Goal: Task Accomplishment & Management: Manage account settings

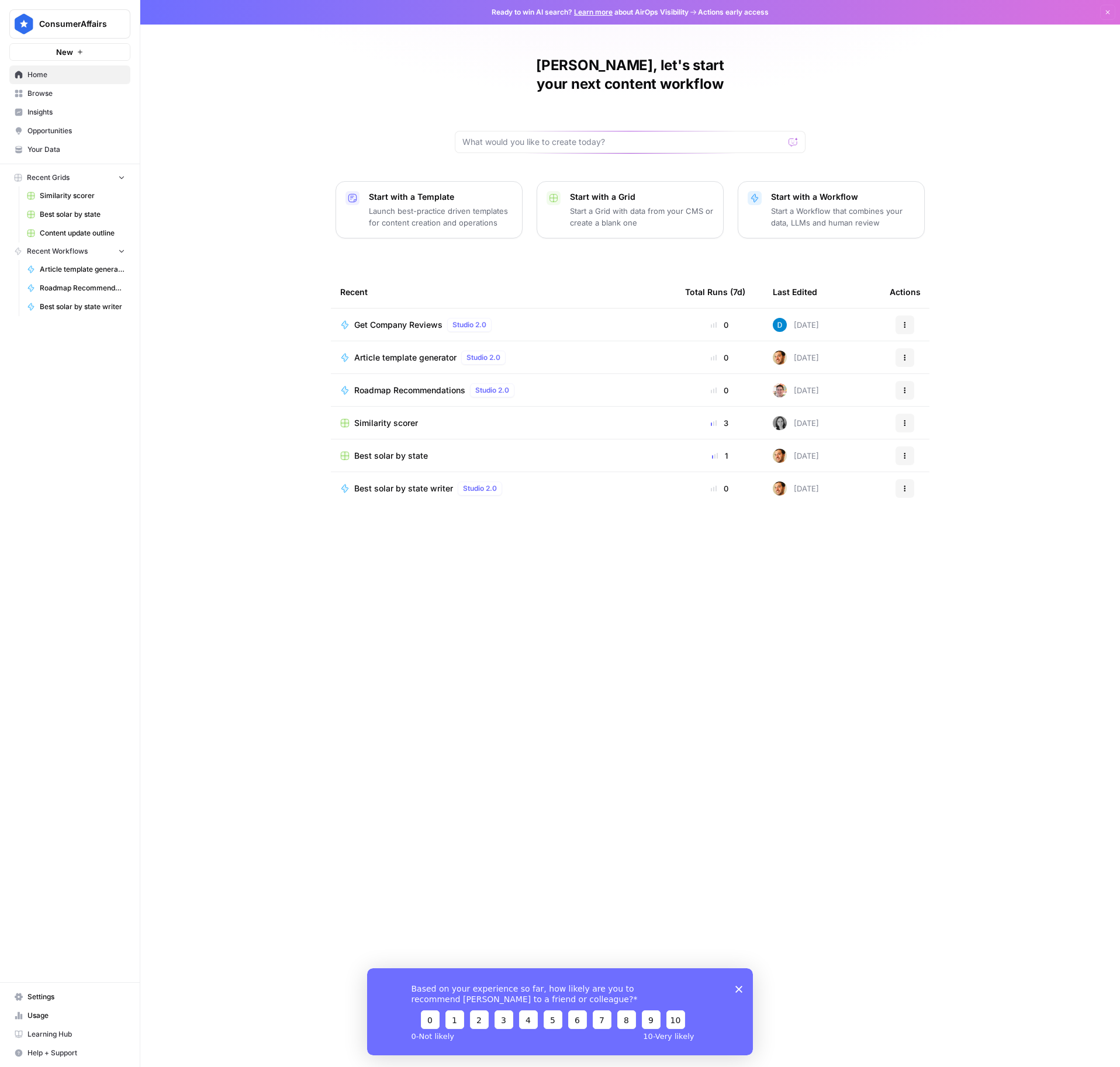
click at [38, 999] on span "Settings" at bounding box center [77, 997] width 98 height 11
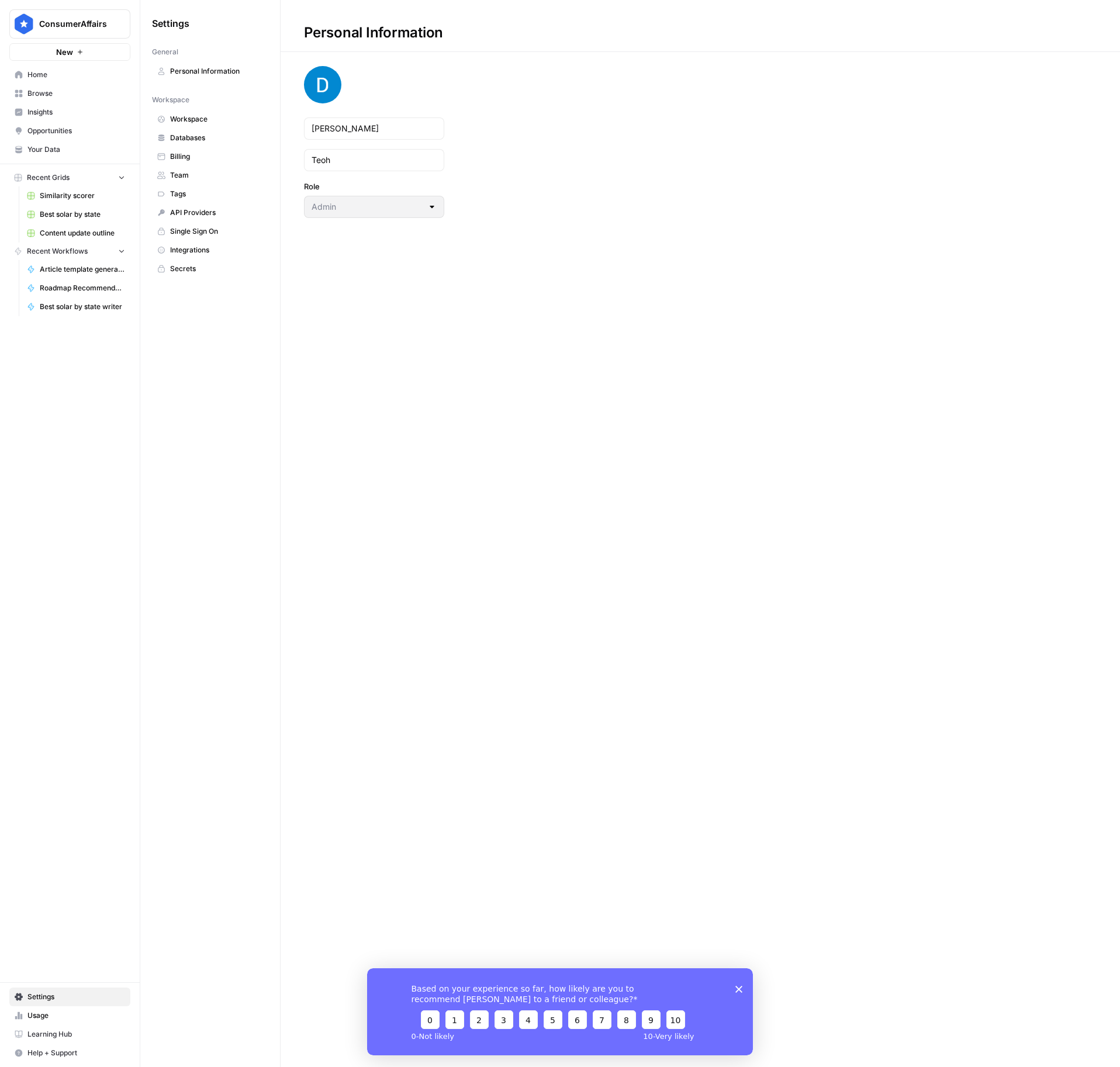
click at [187, 116] on span "Workspace" at bounding box center [217, 119] width 93 height 11
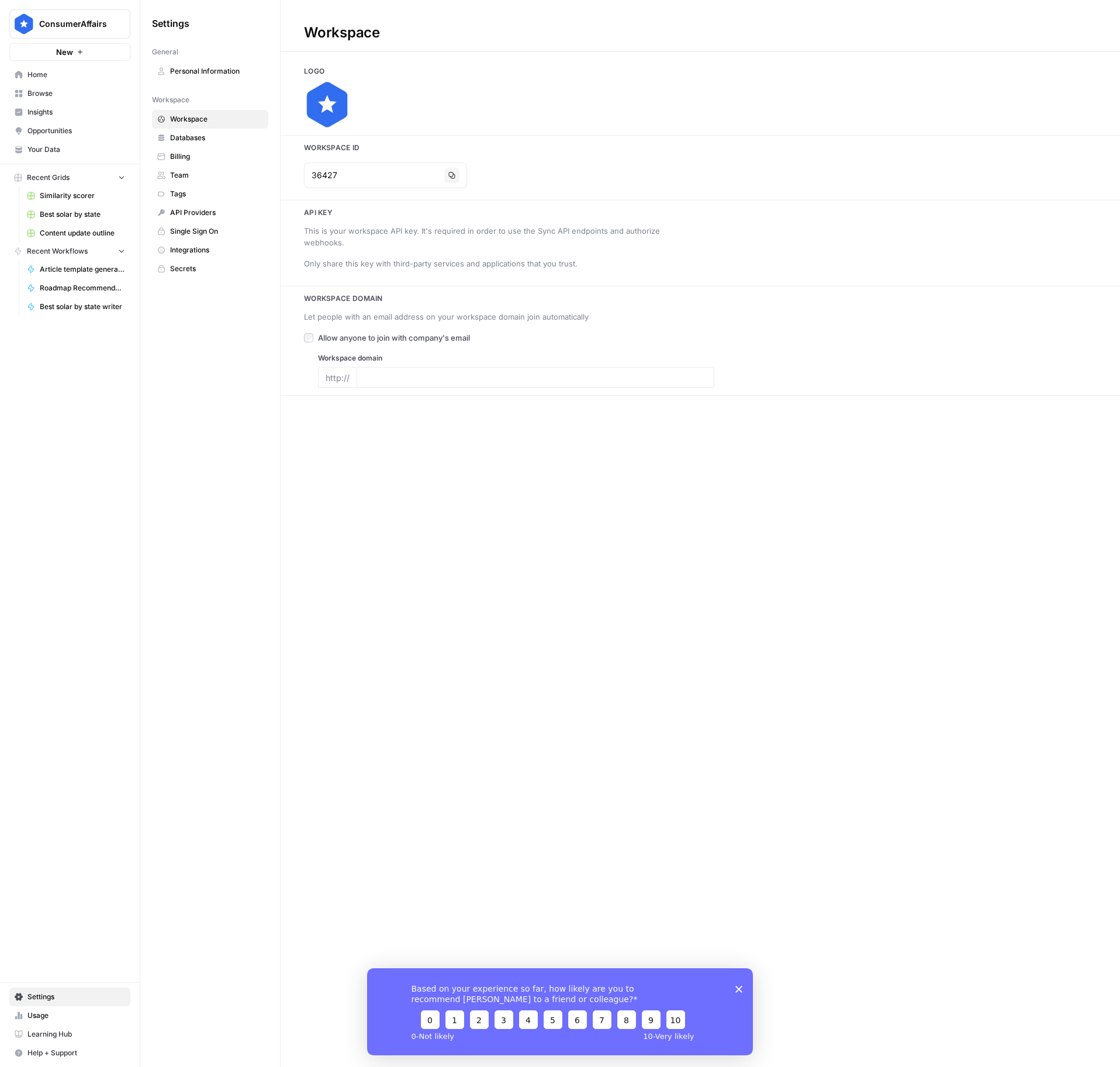
type input "[DOMAIN_NAME]"
click at [182, 170] on span "Team" at bounding box center [217, 176] width 93 height 11
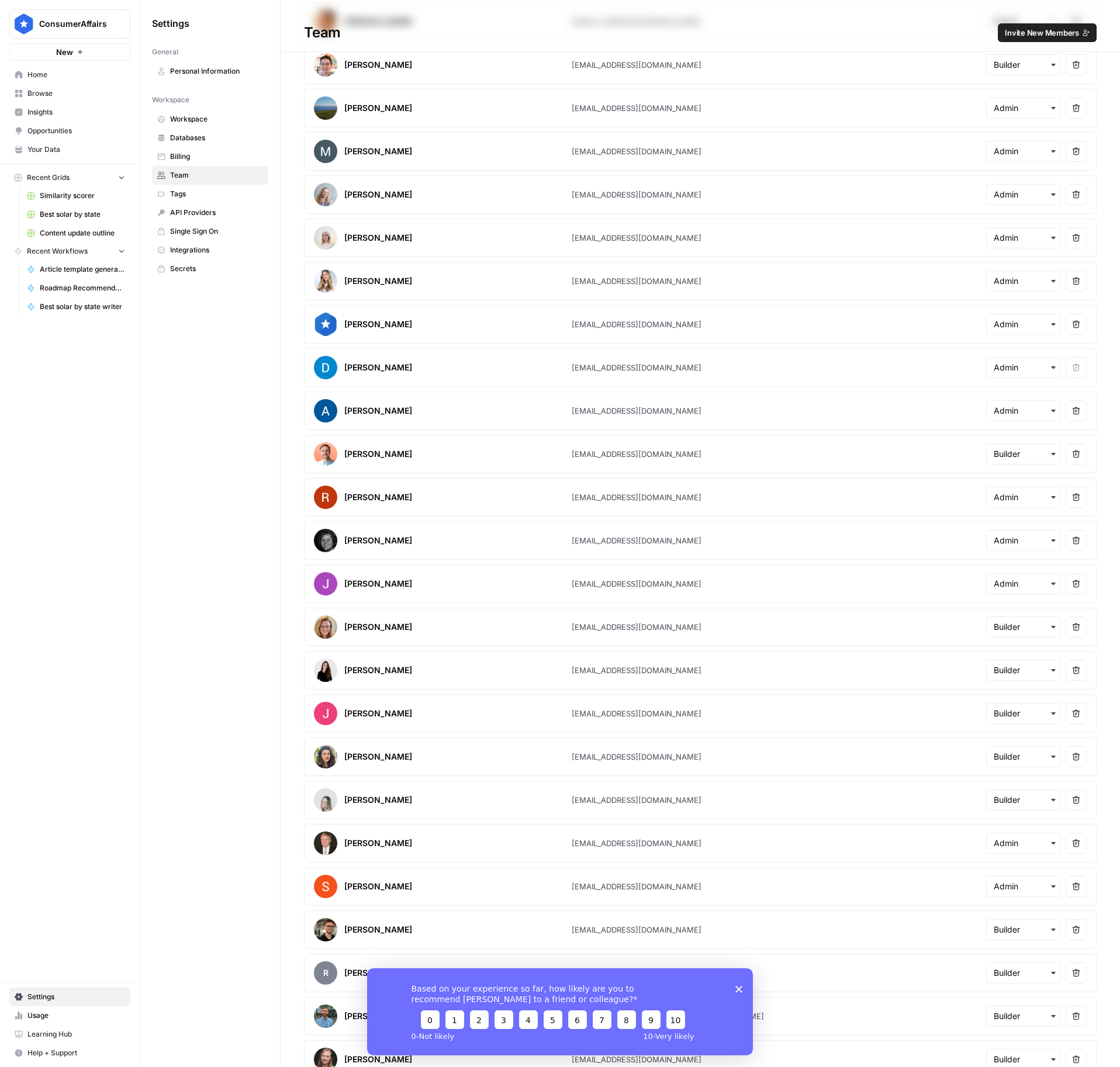
scroll to position [538, 0]
click at [1075, 194] on icon "button" at bounding box center [1076, 196] width 8 height 8
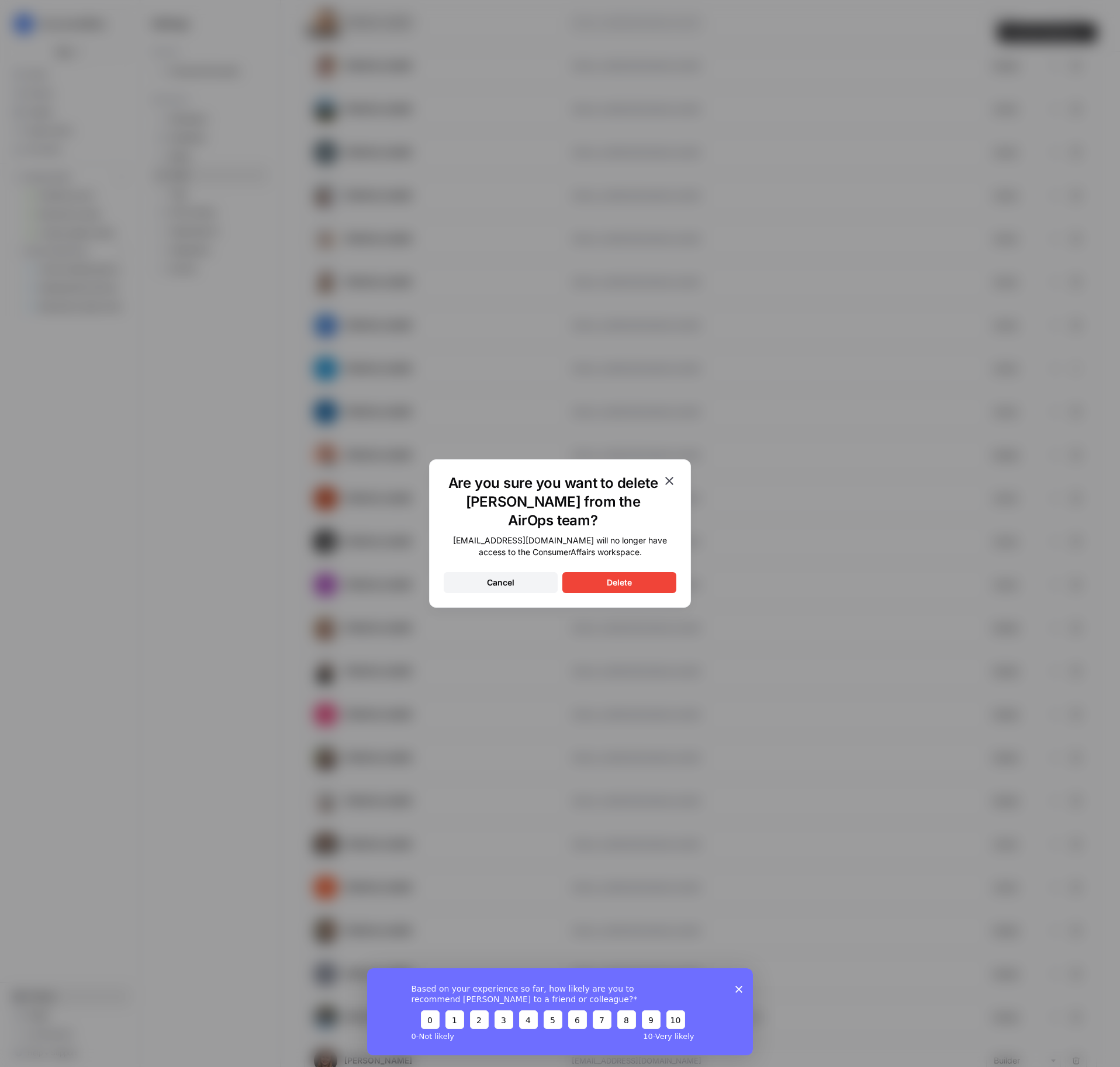
click at [668, 477] on icon "button" at bounding box center [669, 481] width 14 height 14
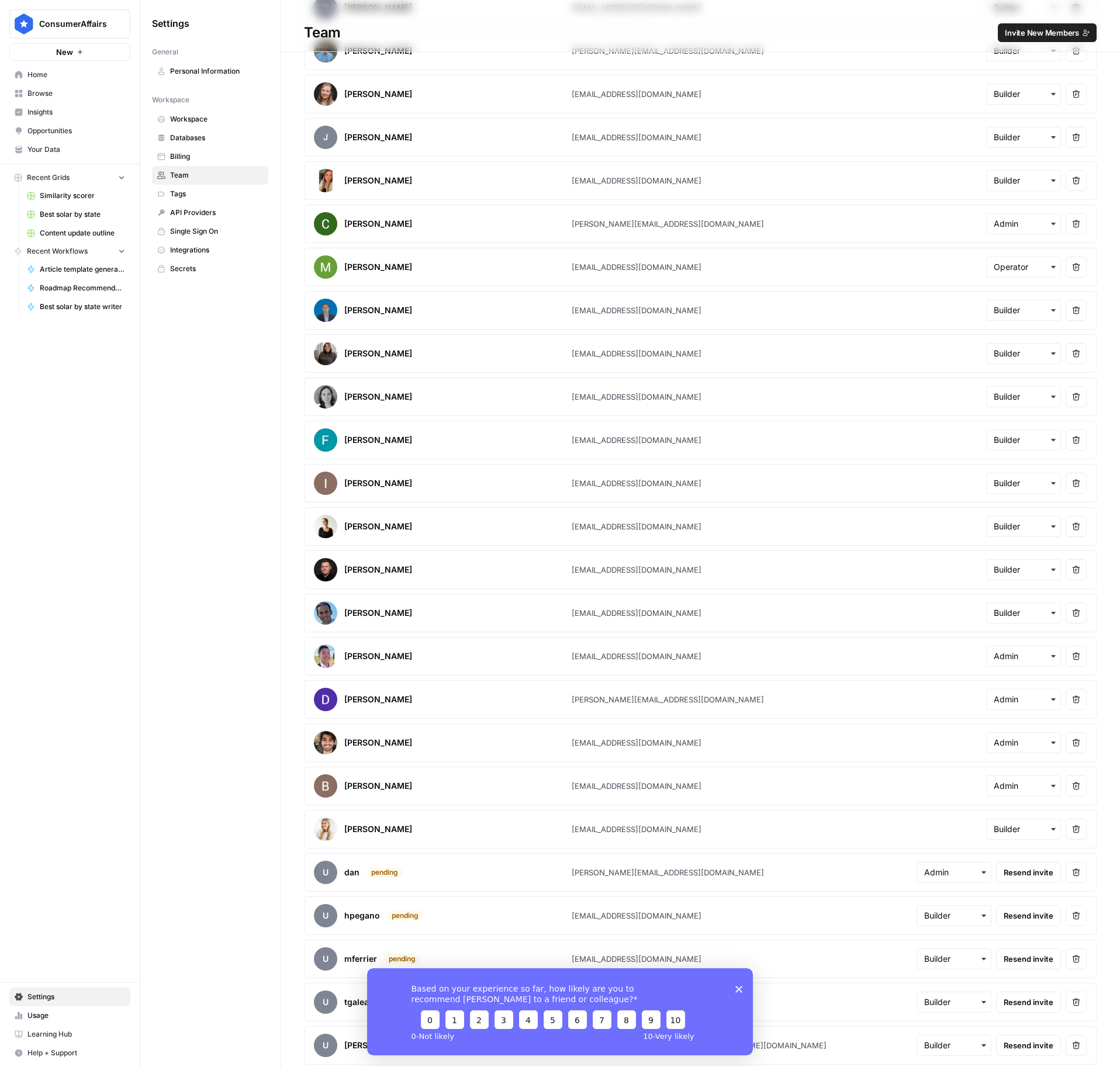
scroll to position [1507, 0]
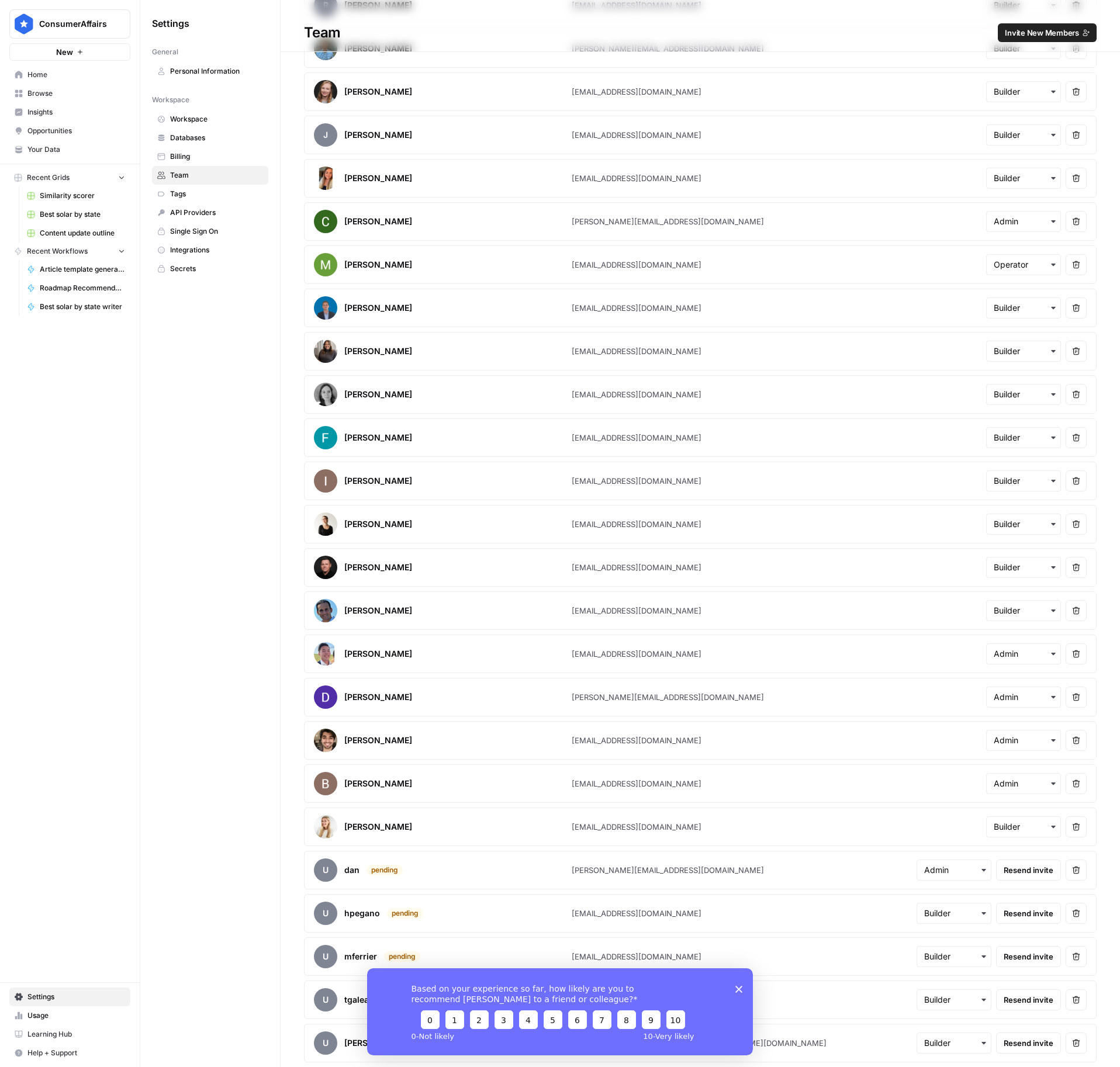
click at [737, 985] on icon "Close survey" at bounding box center [738, 988] width 7 height 7
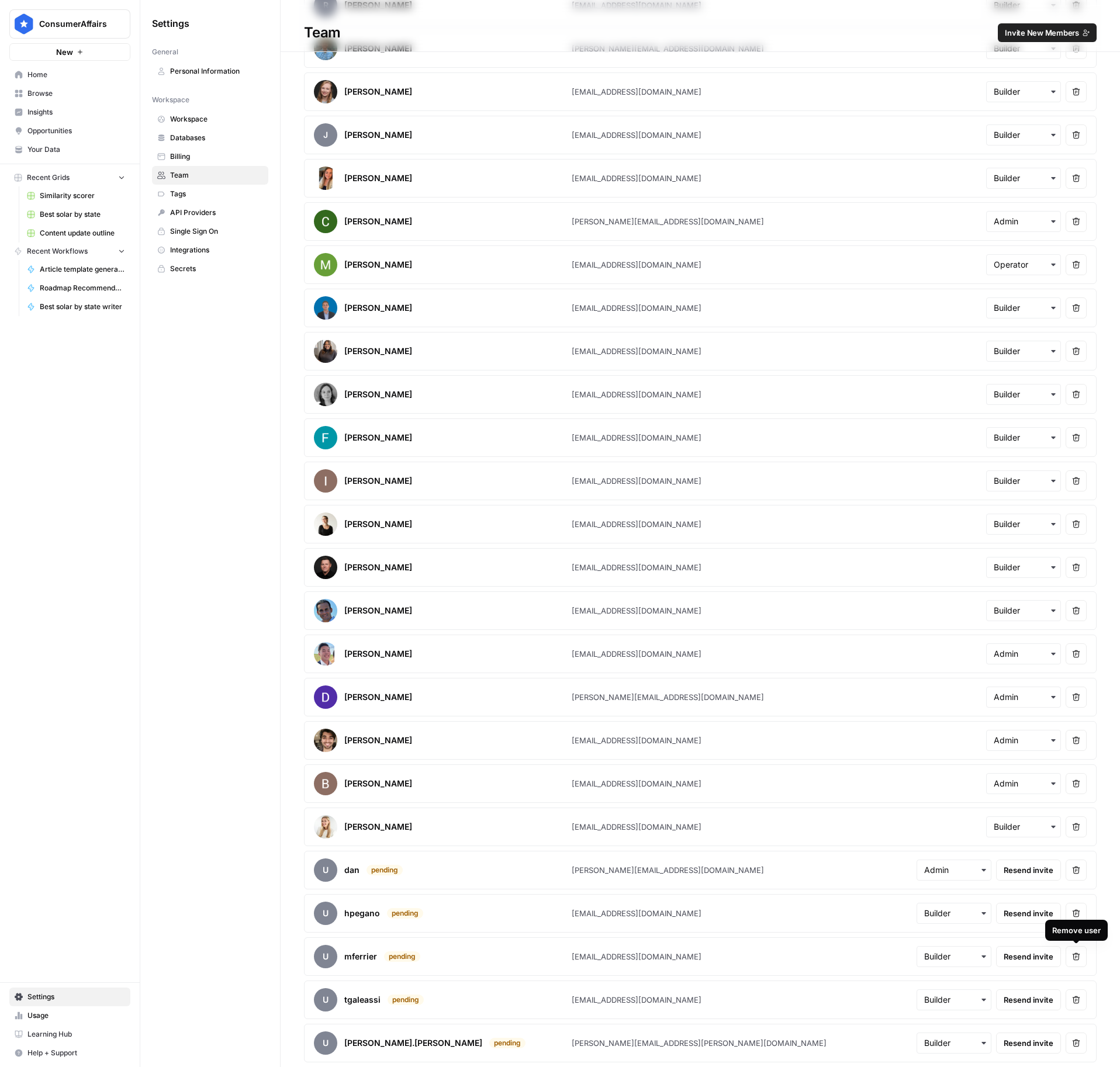
click at [1078, 955] on icon "button" at bounding box center [1076, 957] width 8 height 8
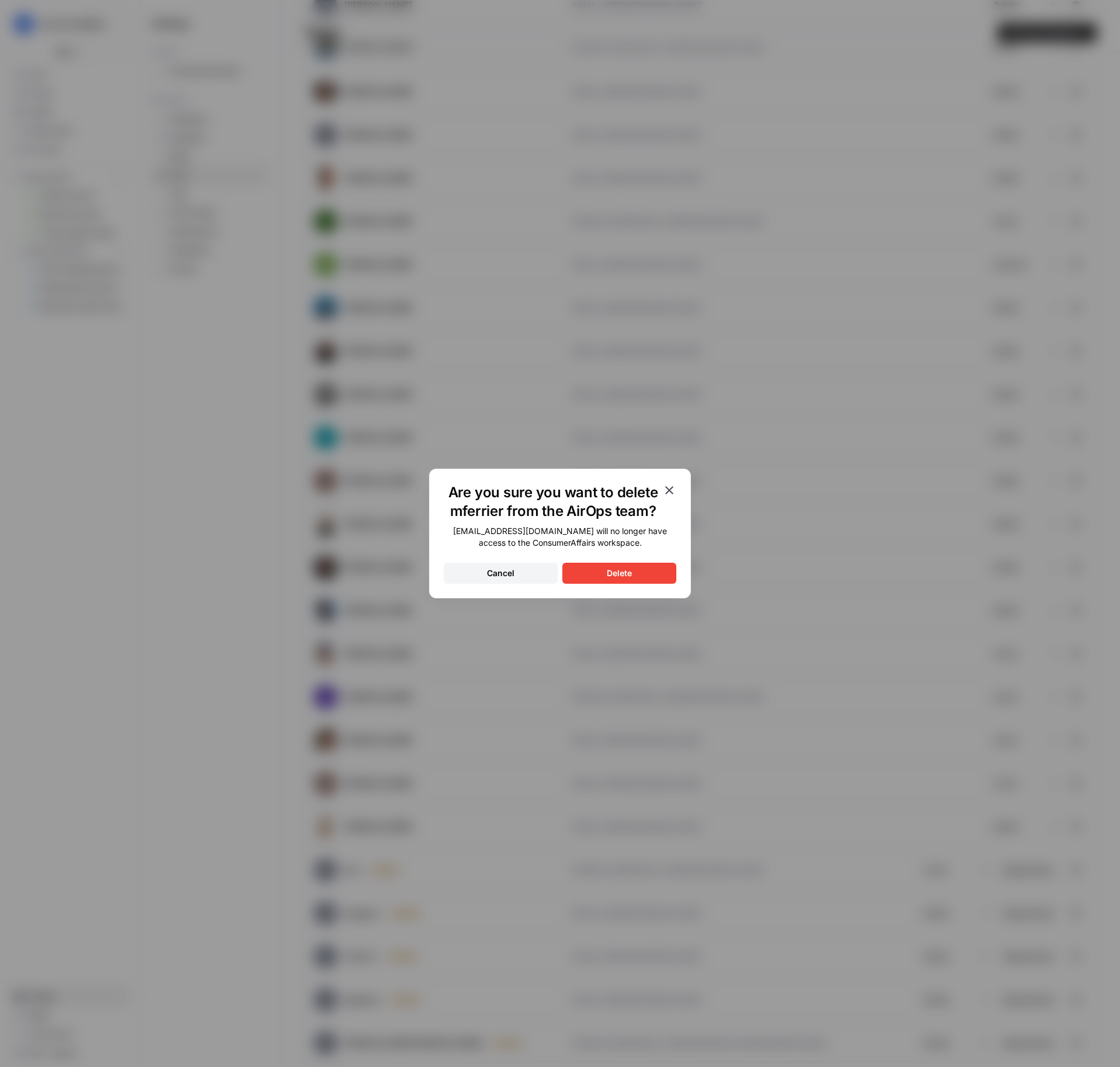
click at [617, 573] on div "Delete" at bounding box center [619, 573] width 25 height 12
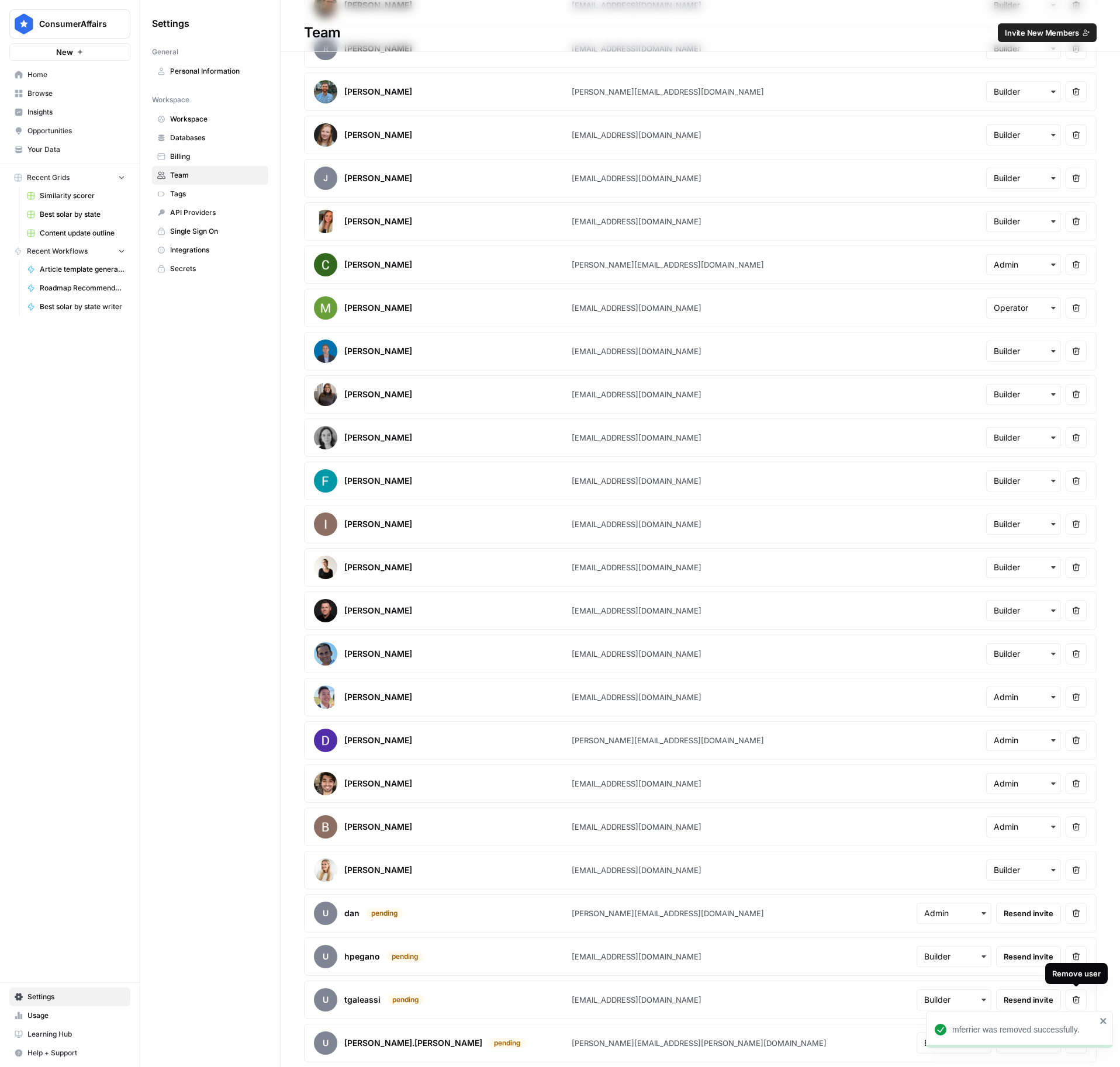
click at [1075, 999] on icon "button" at bounding box center [1076, 999] width 8 height 8
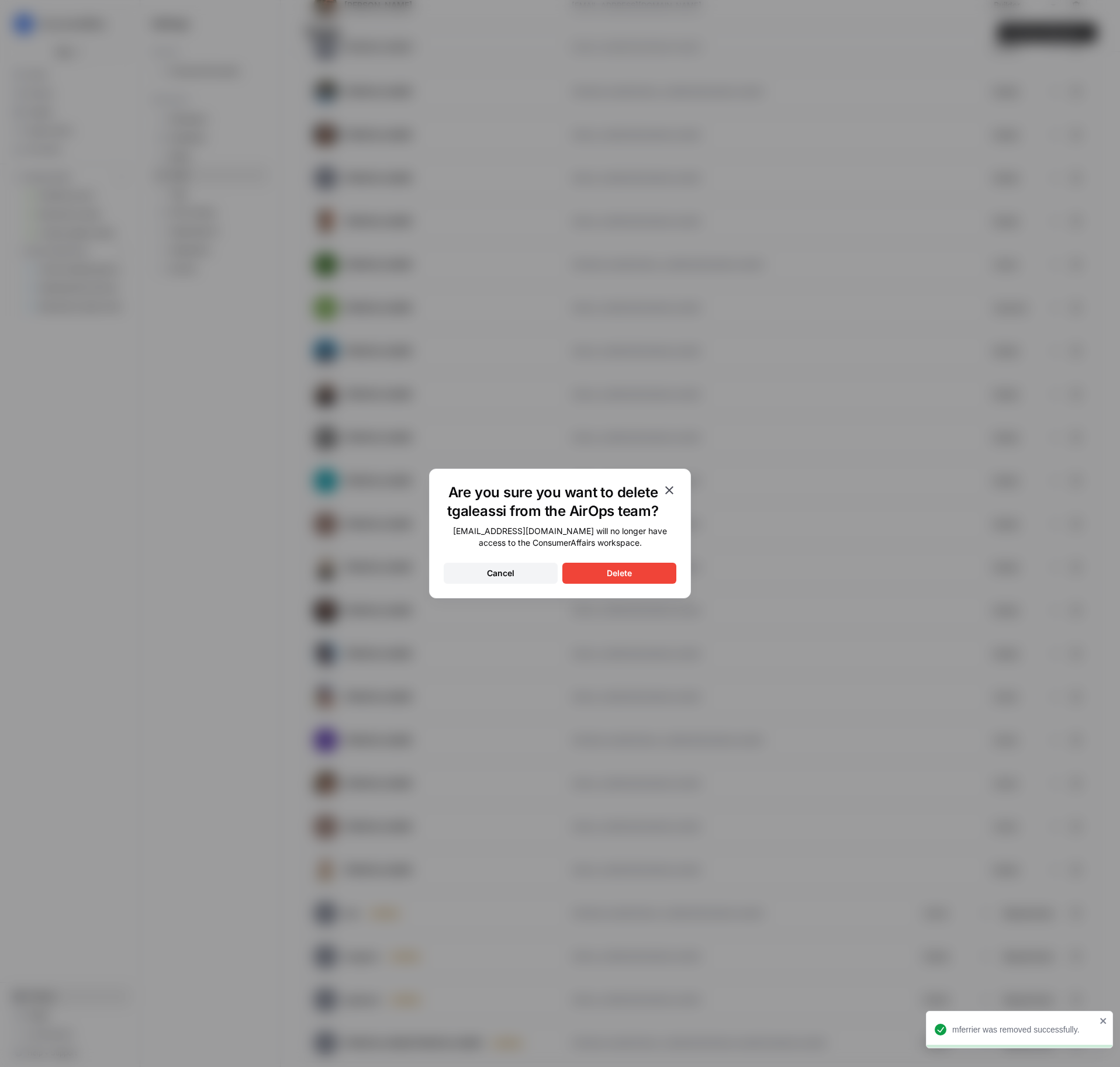
click at [648, 568] on button "Delete" at bounding box center [619, 573] width 114 height 21
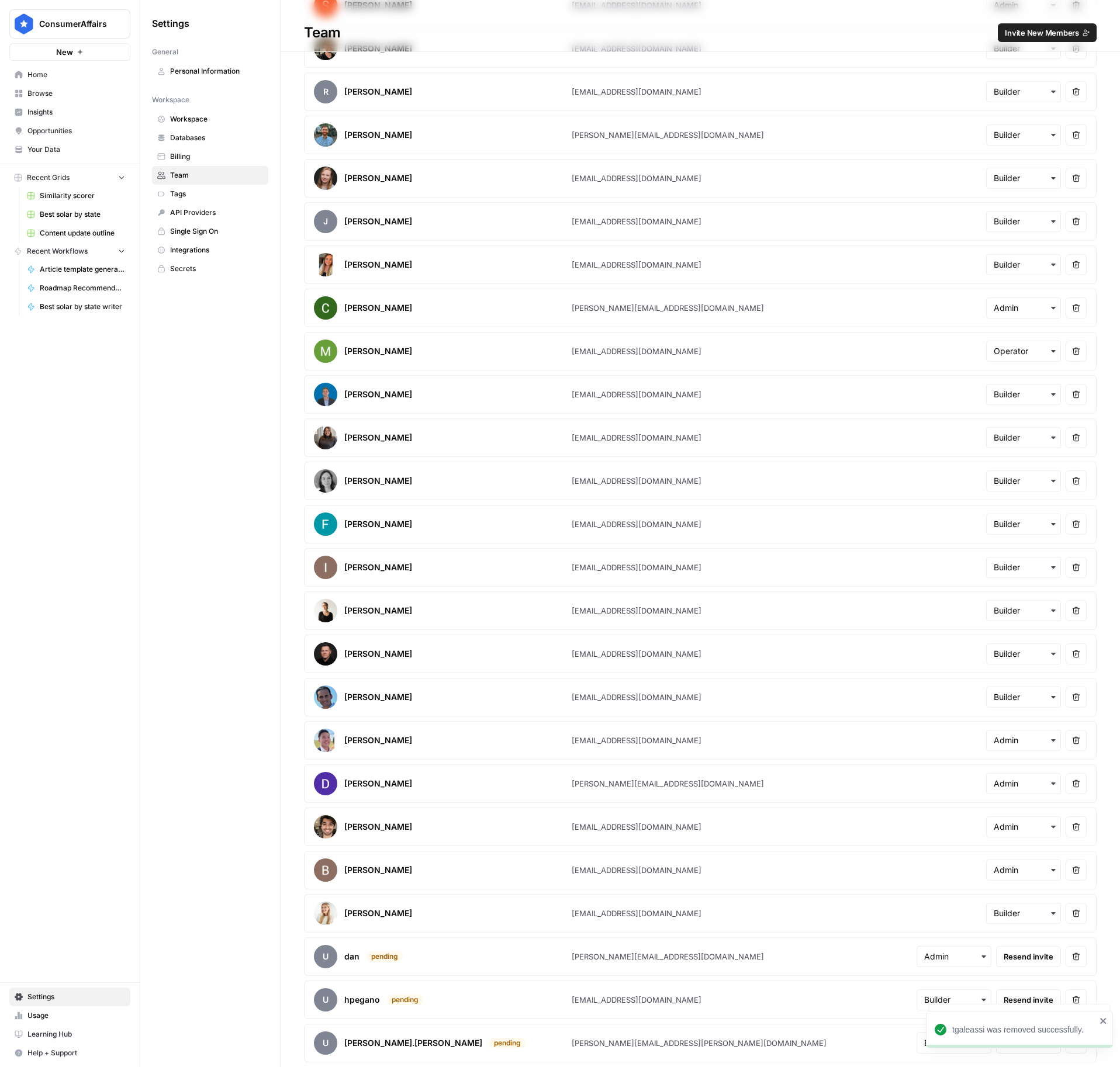
scroll to position [1421, 0]
click at [1104, 1020] on icon "close" at bounding box center [1103, 1021] width 6 height 6
click at [1081, 1000] on button "Remove user" at bounding box center [1076, 1000] width 21 height 21
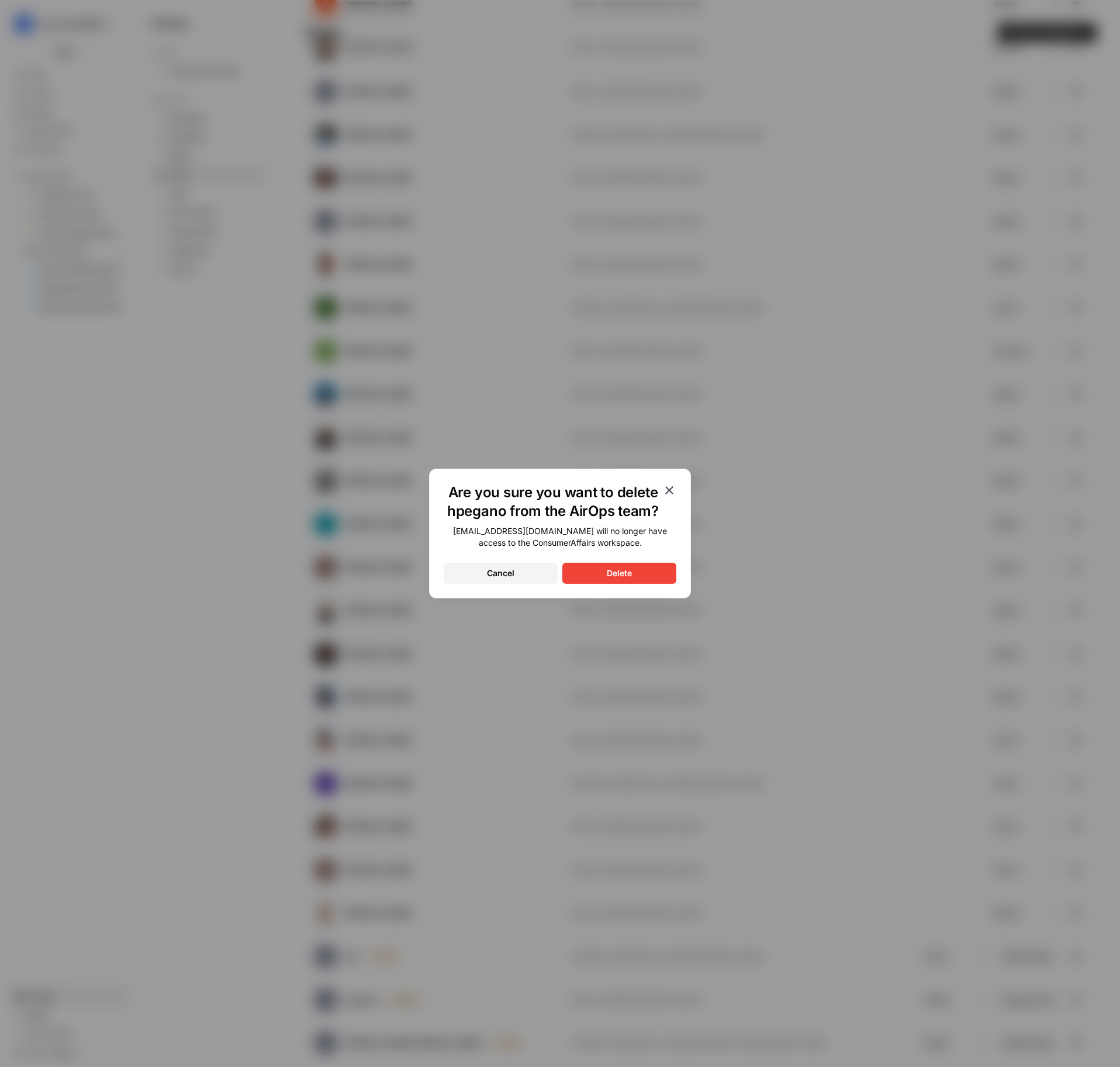
click at [623, 571] on div "Delete" at bounding box center [619, 573] width 25 height 12
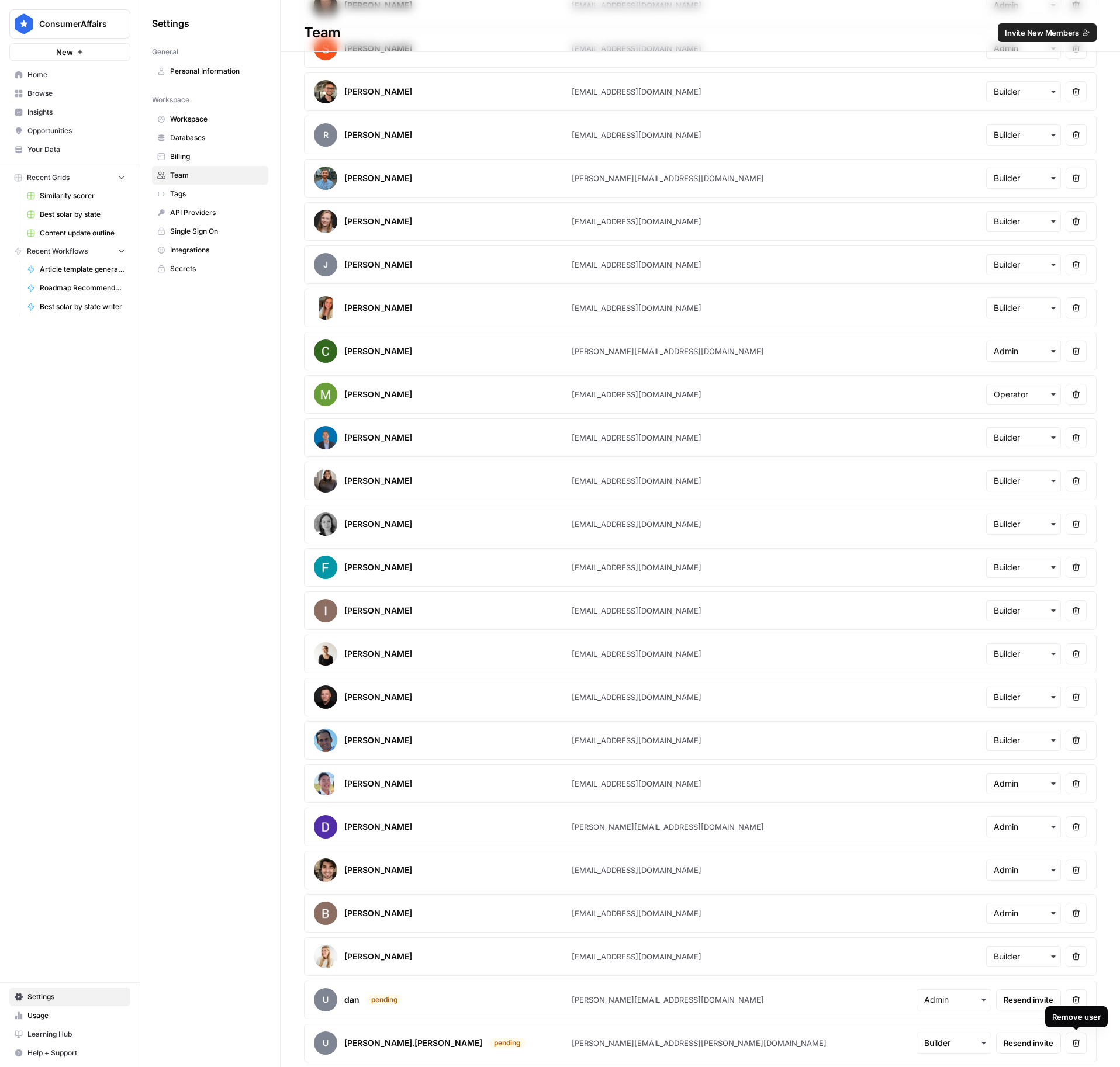
click at [1075, 1047] on icon "button" at bounding box center [1076, 1043] width 8 height 8
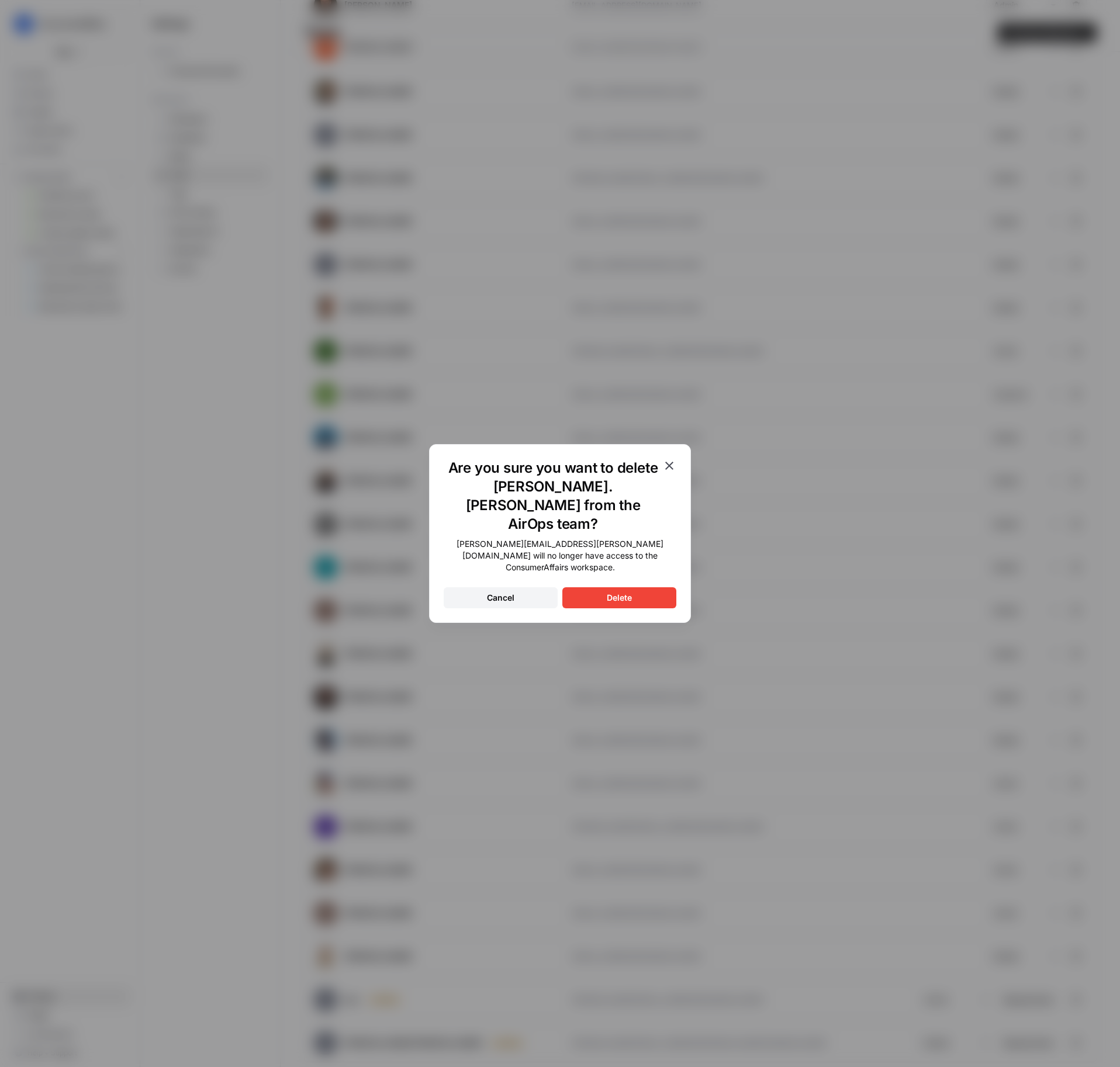
click at [633, 588] on button "Delete" at bounding box center [619, 598] width 114 height 21
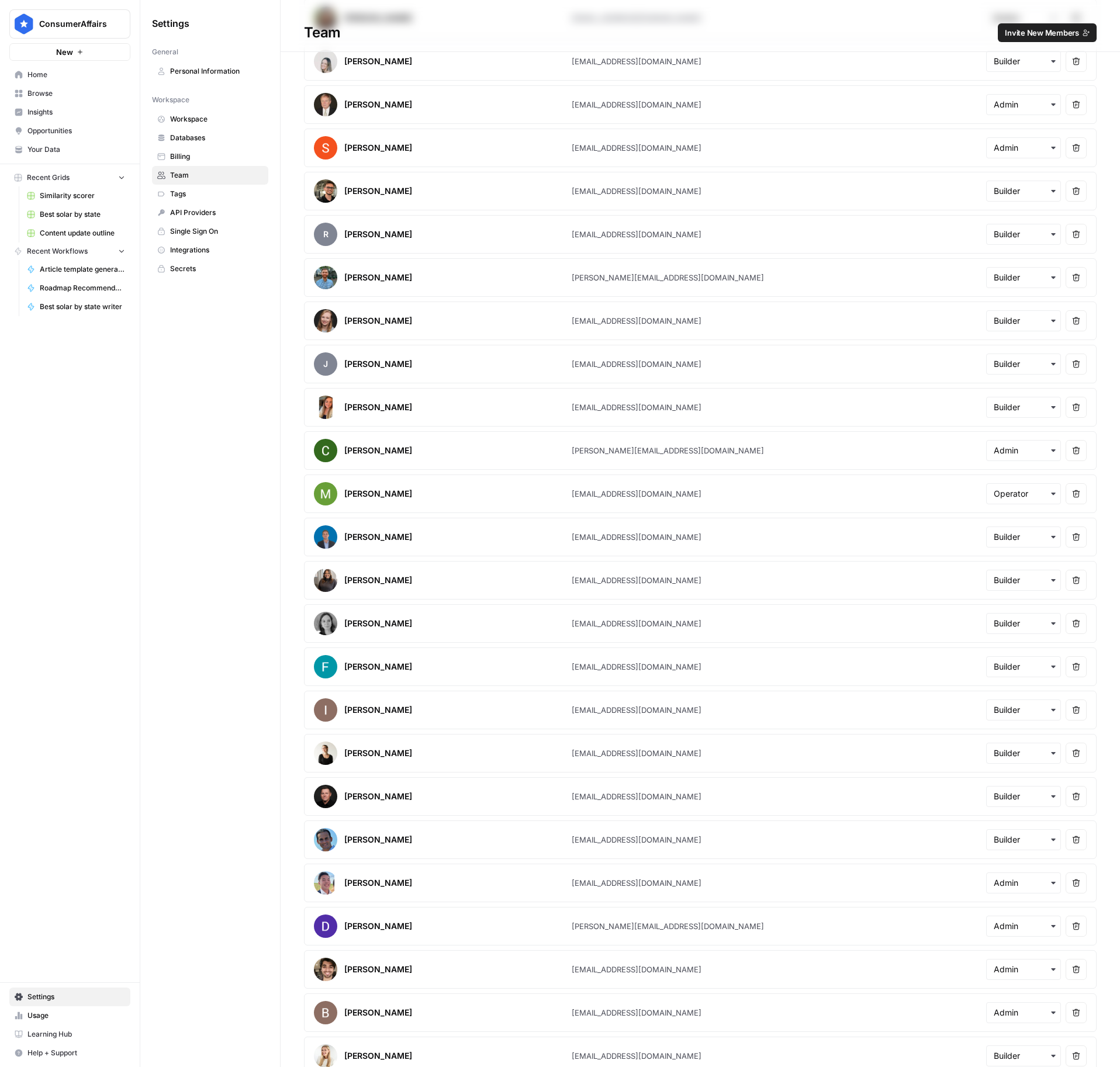
scroll to position [1277, 0]
